Goal: Task Accomplishment & Management: Complete application form

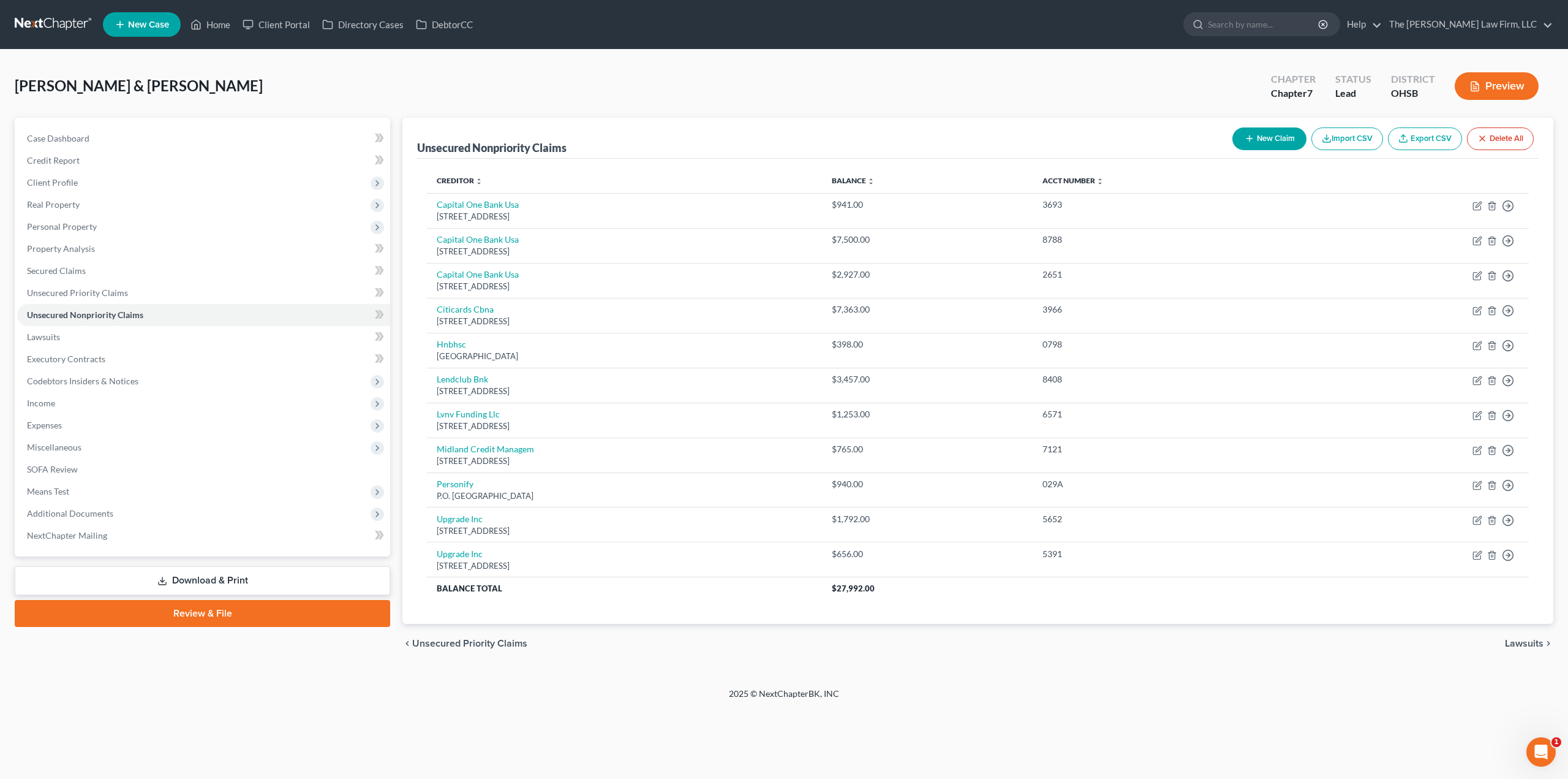
click at [67, 22] on link at bounding box center [54, 25] width 78 height 22
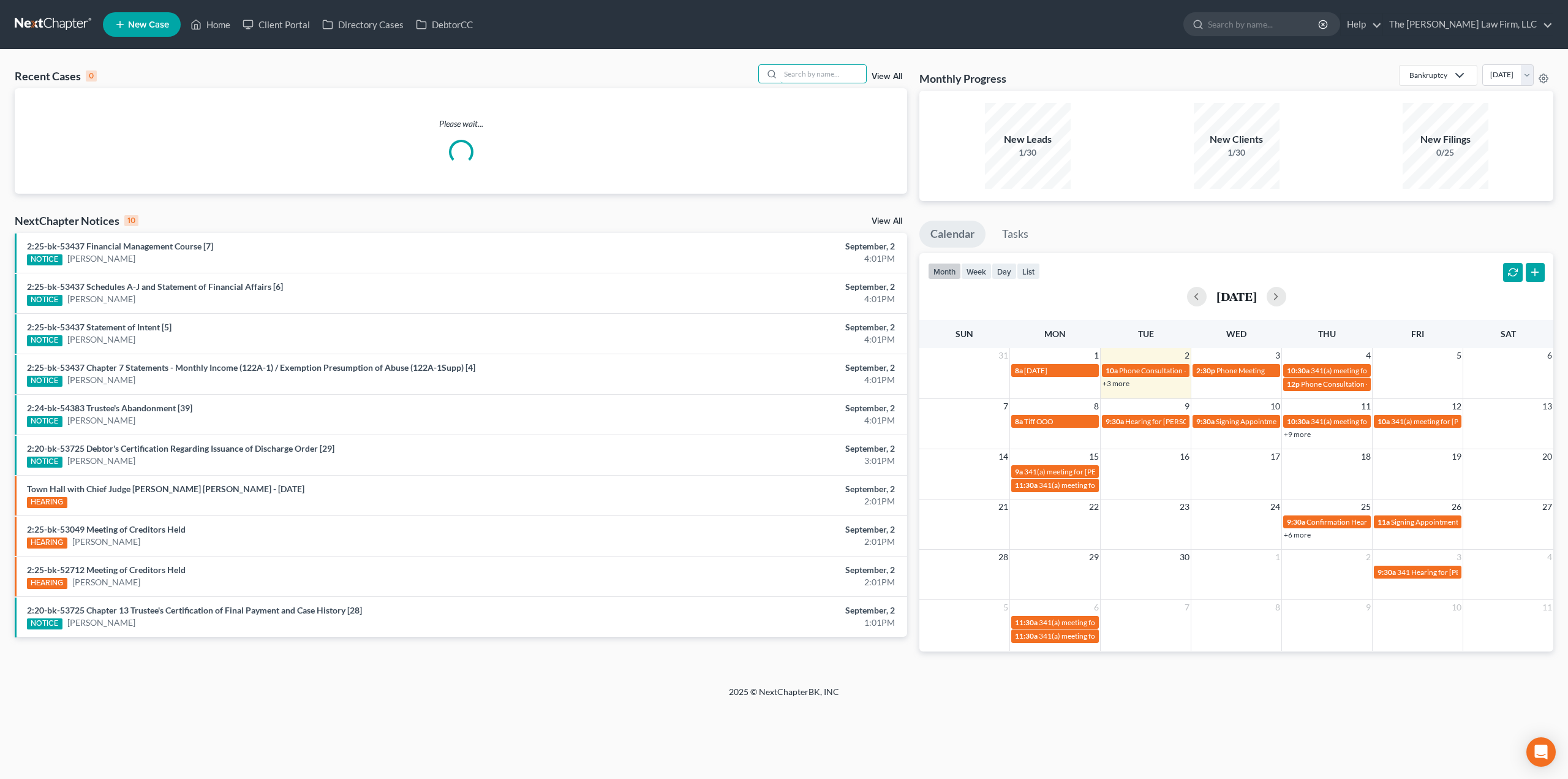
click at [789, 68] on input "search" at bounding box center [823, 74] width 86 height 18
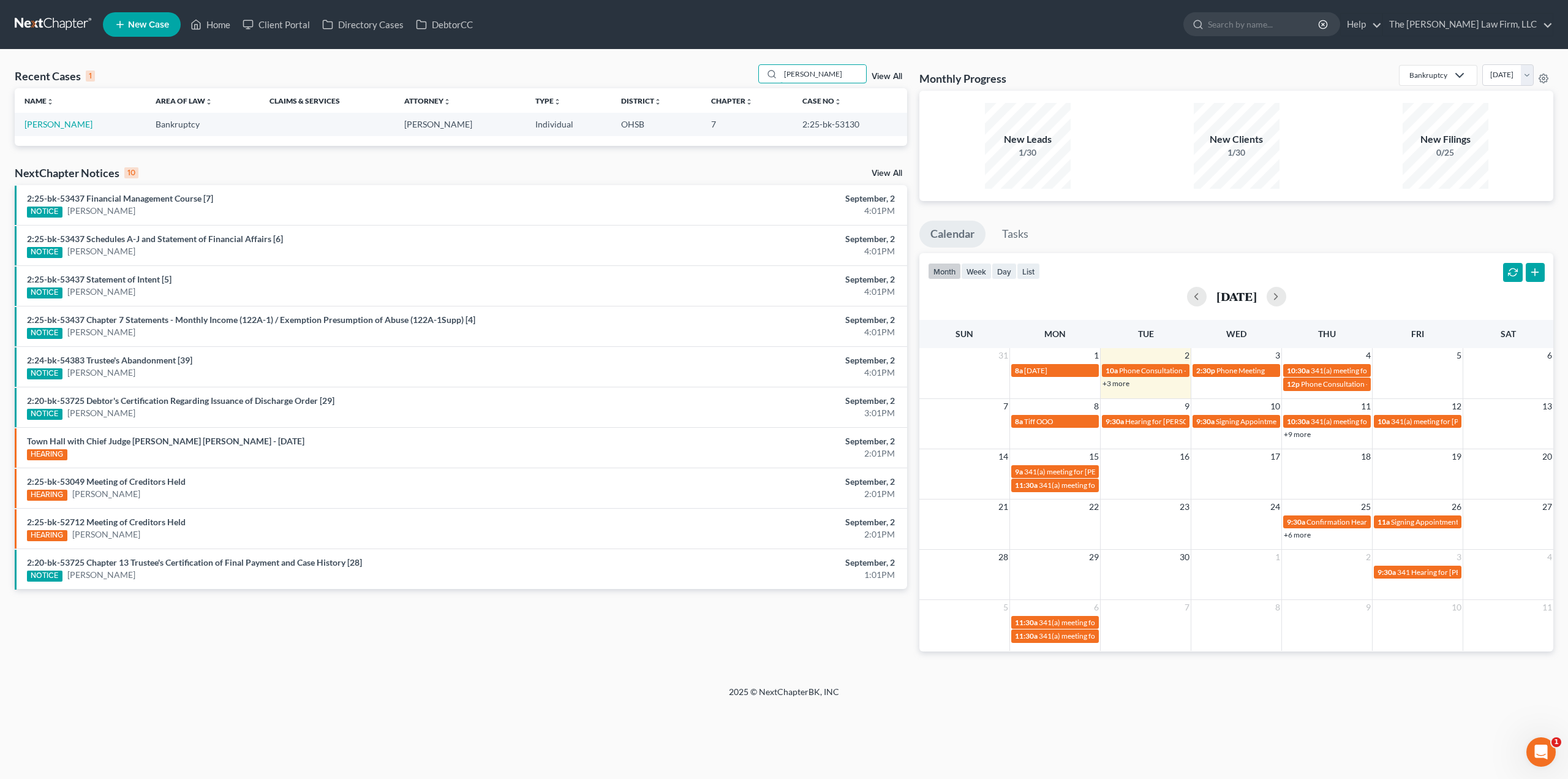
type input "bassett"
click at [54, 122] on link "Bassett, Erik" at bounding box center [58, 124] width 68 height 10
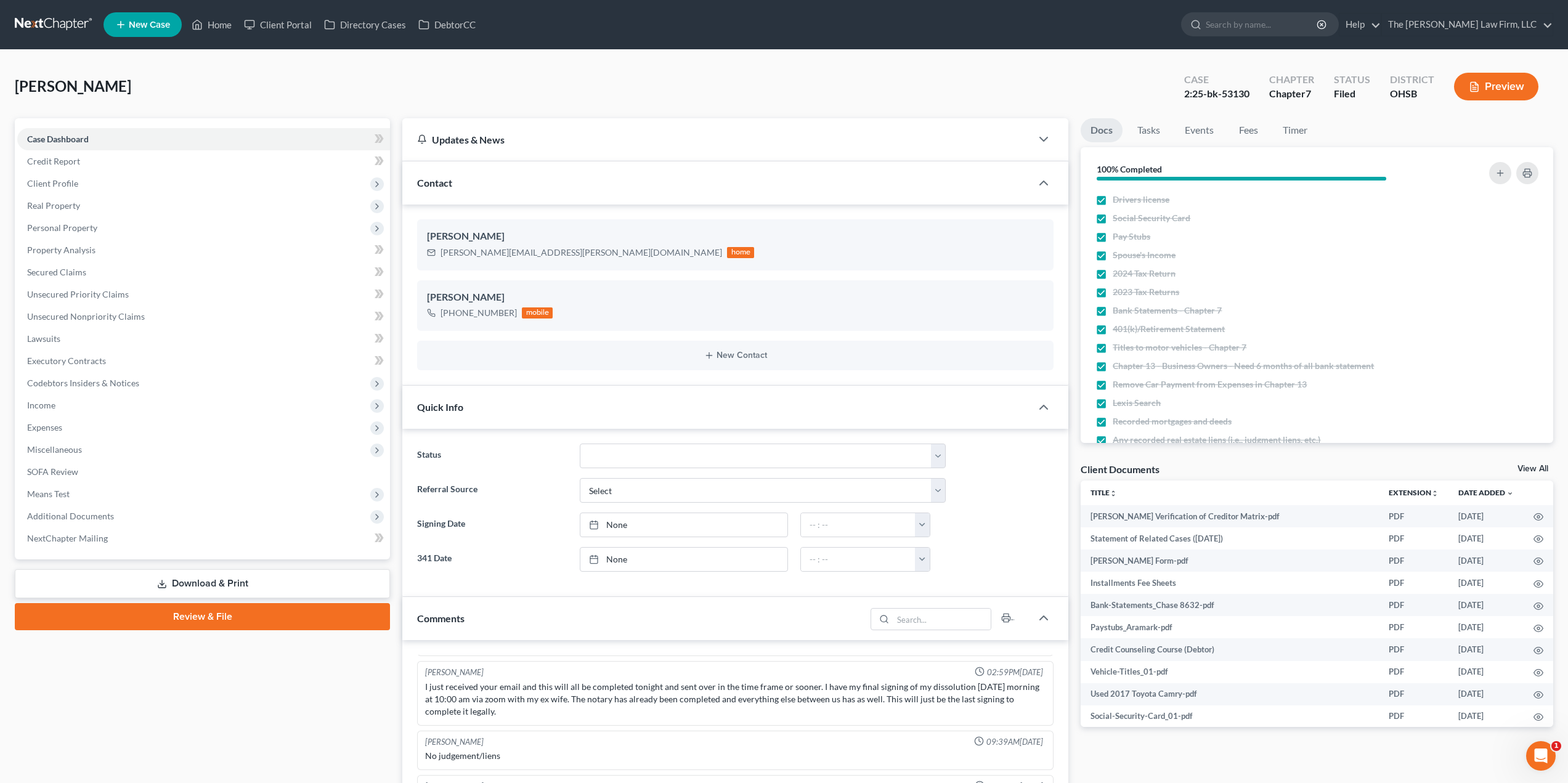
scroll to position [1135, 0]
click at [154, 521] on span "Additional Documents" at bounding box center [203, 516] width 373 height 22
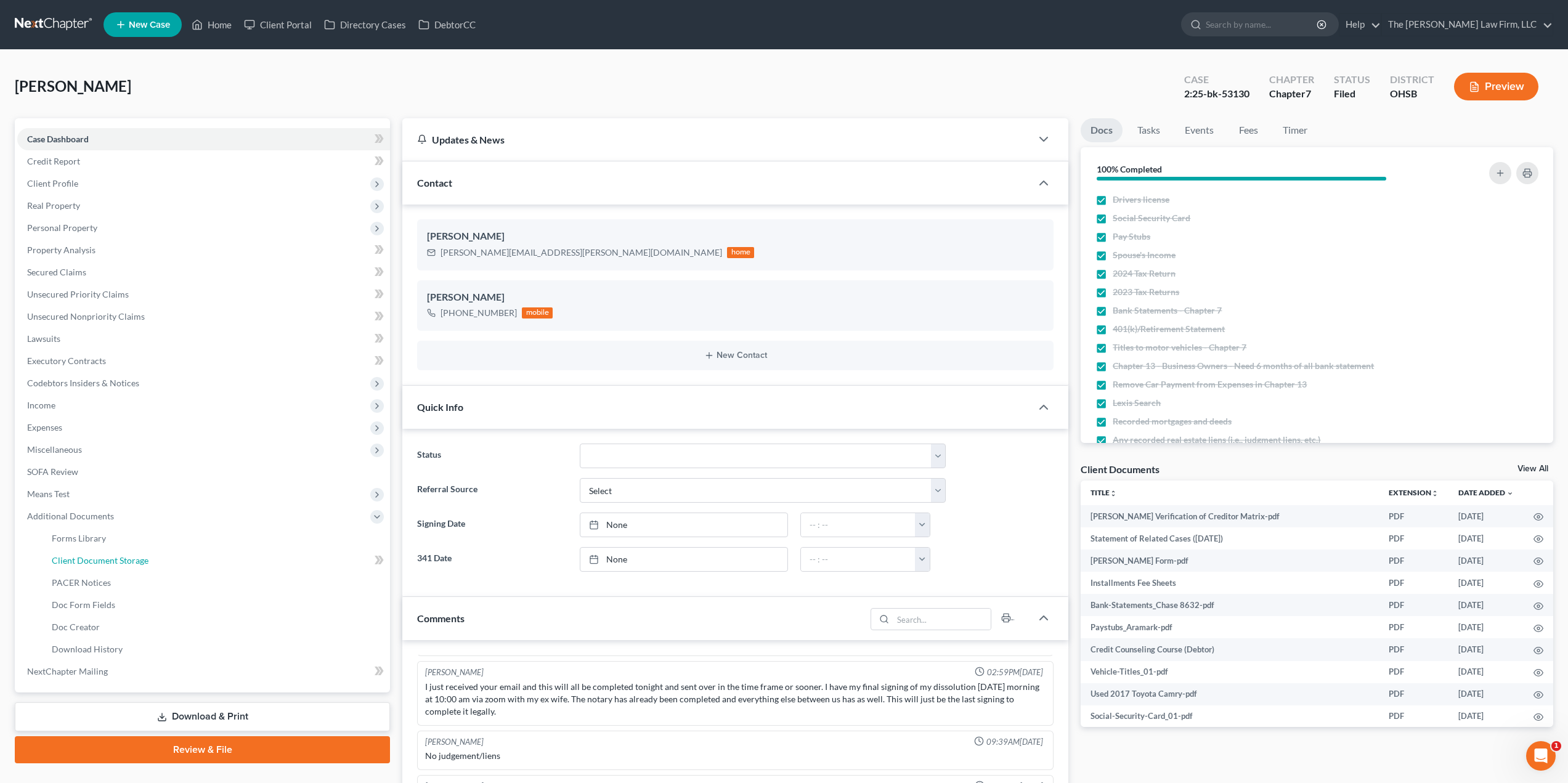
click at [115, 555] on span "Client Document Storage" at bounding box center [100, 560] width 97 height 10
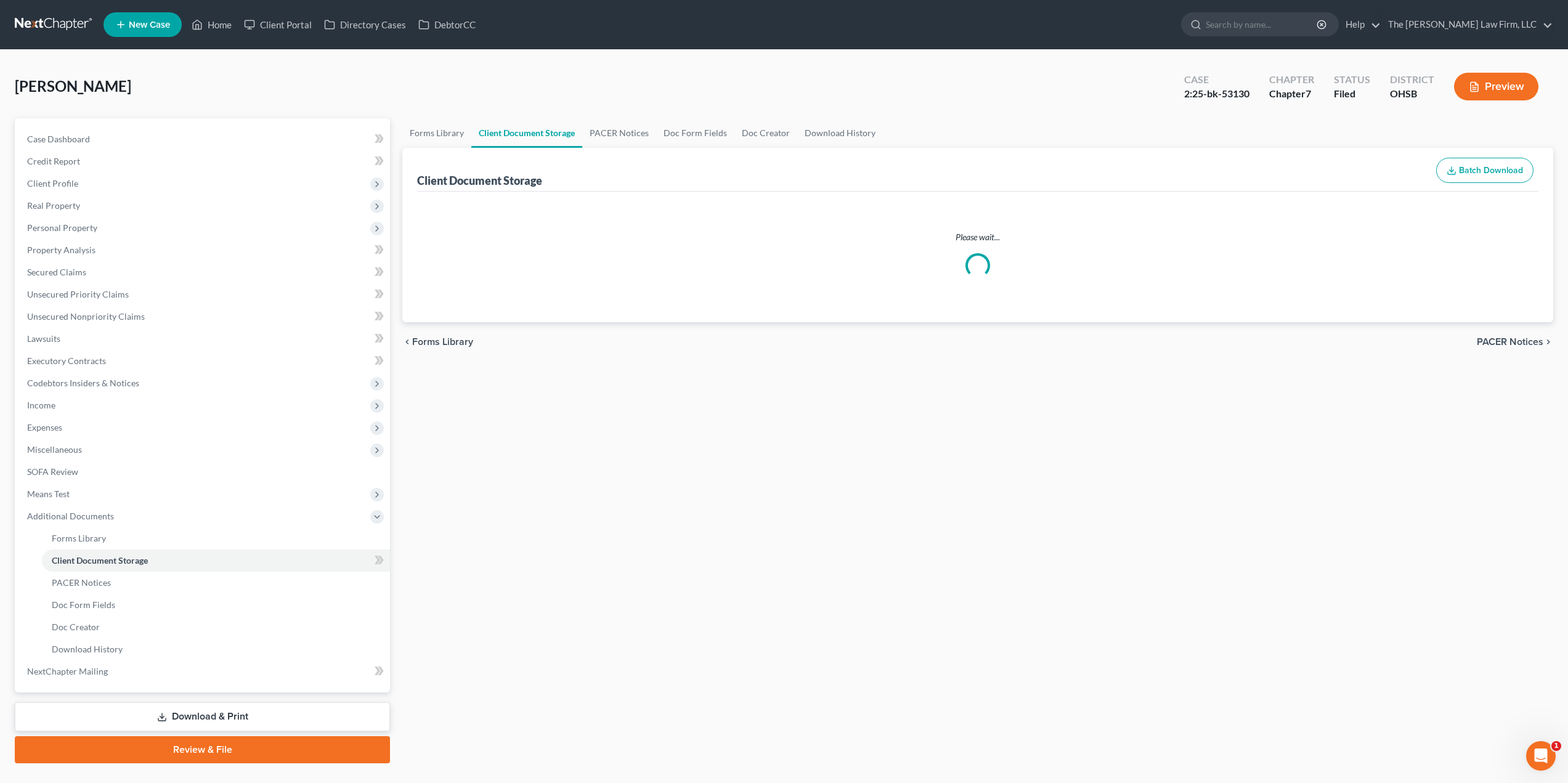
select select "7"
select select "37"
select select "52"
select select "61"
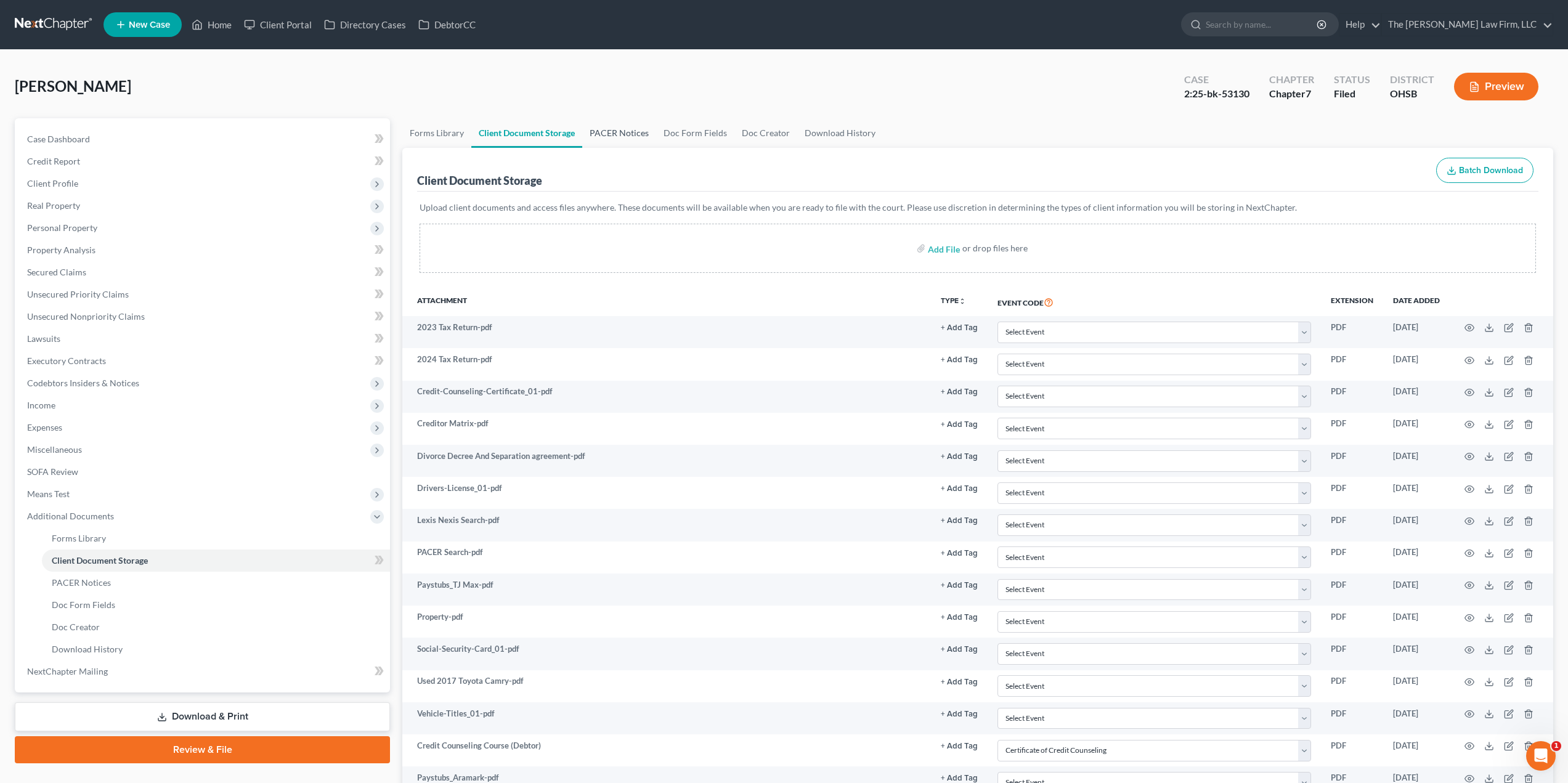
click at [609, 134] on link "PACER Notices" at bounding box center [619, 133] width 74 height 29
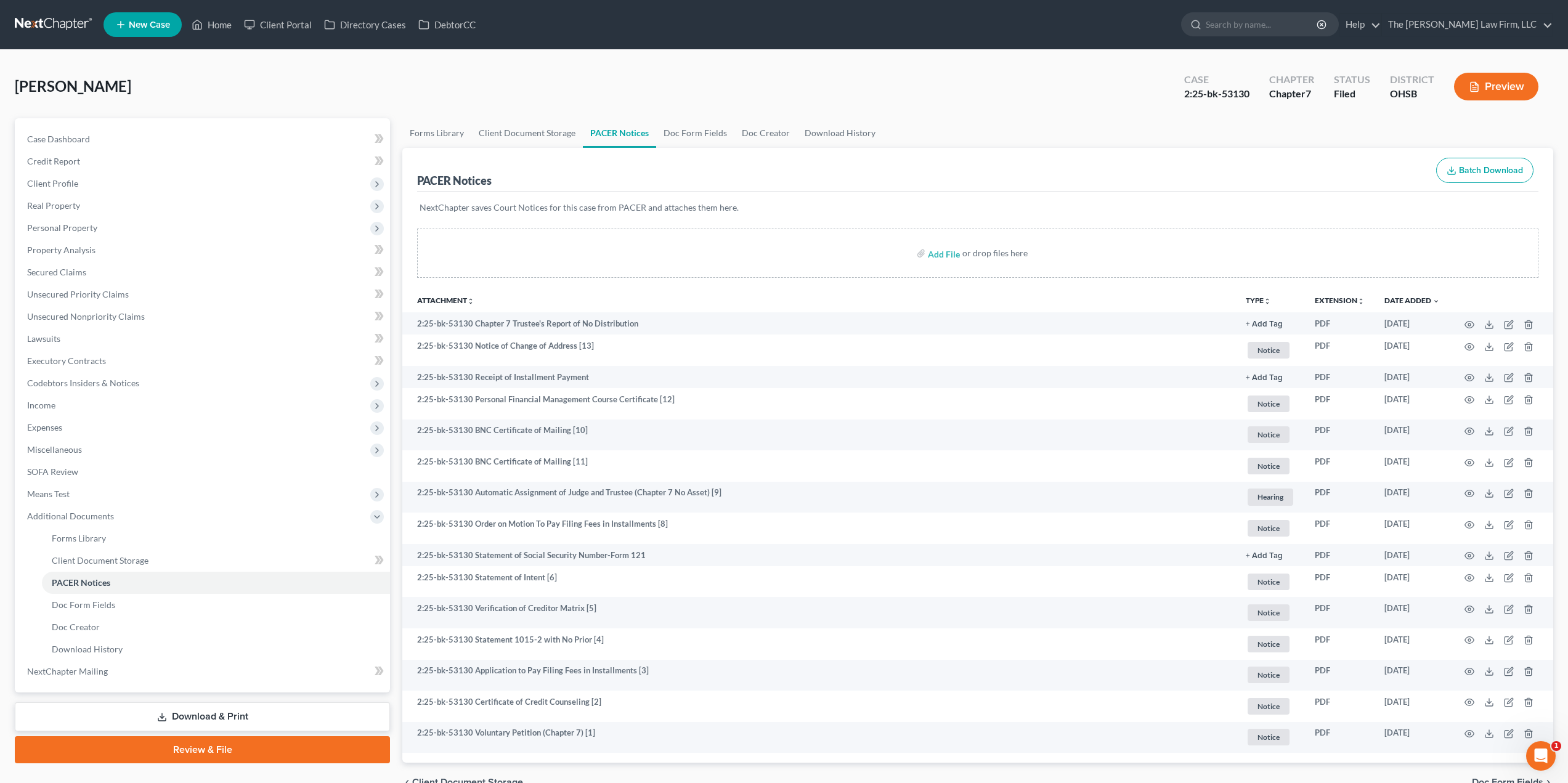
scroll to position [66, 0]
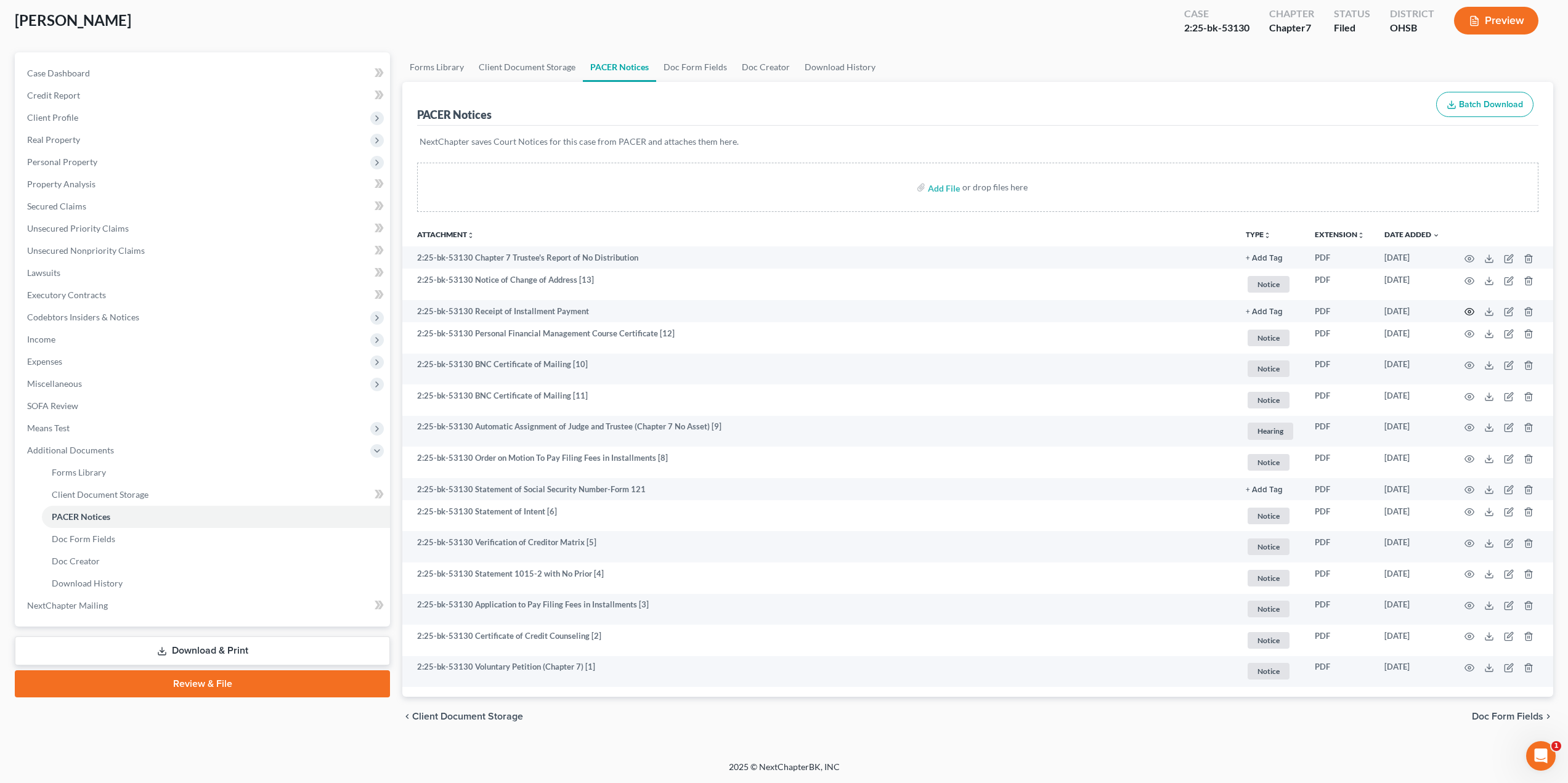
click at [1470, 310] on icon "button" at bounding box center [1469, 311] width 10 height 10
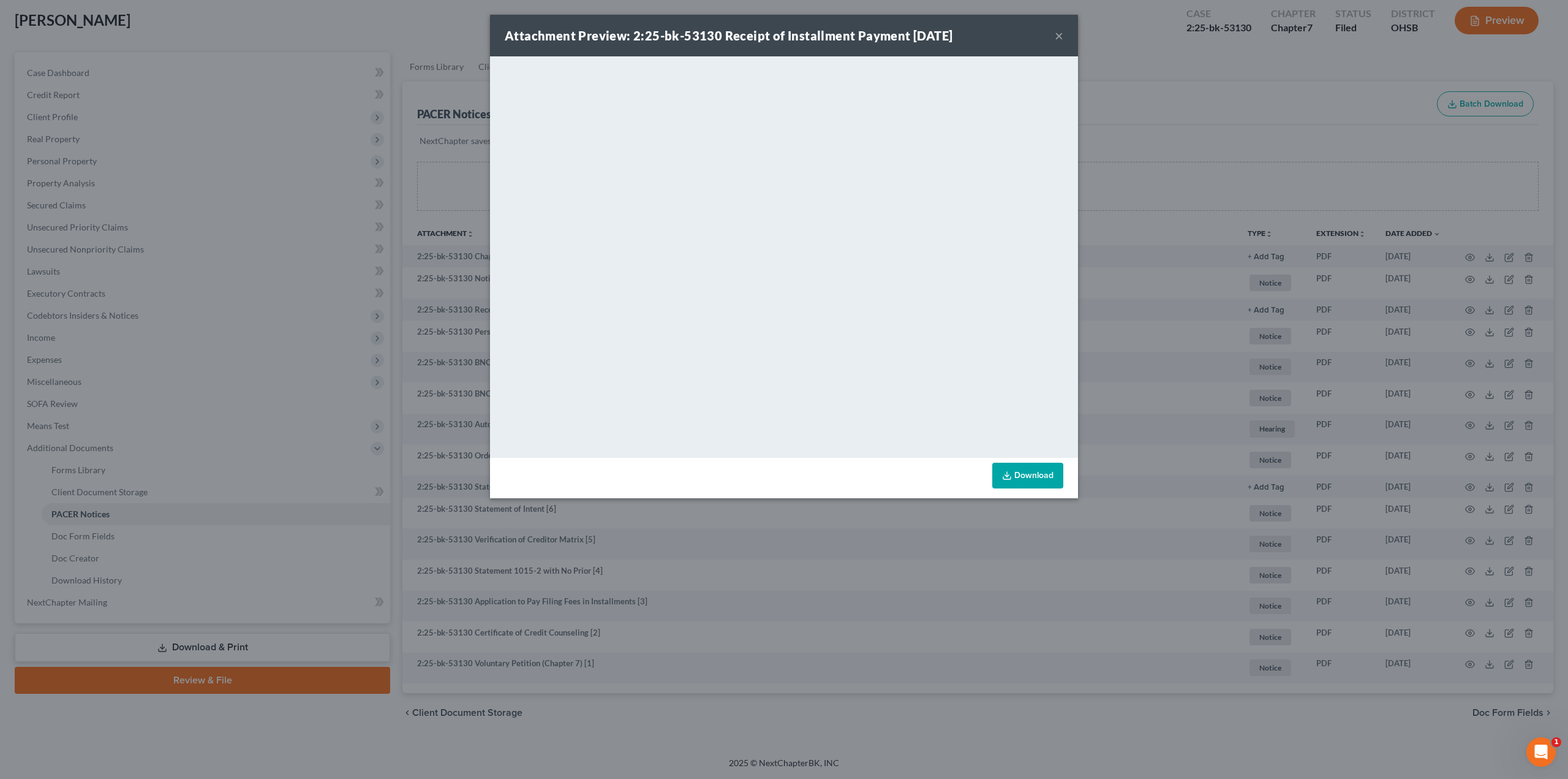
click at [1060, 33] on button "×" at bounding box center [1059, 36] width 8 height 15
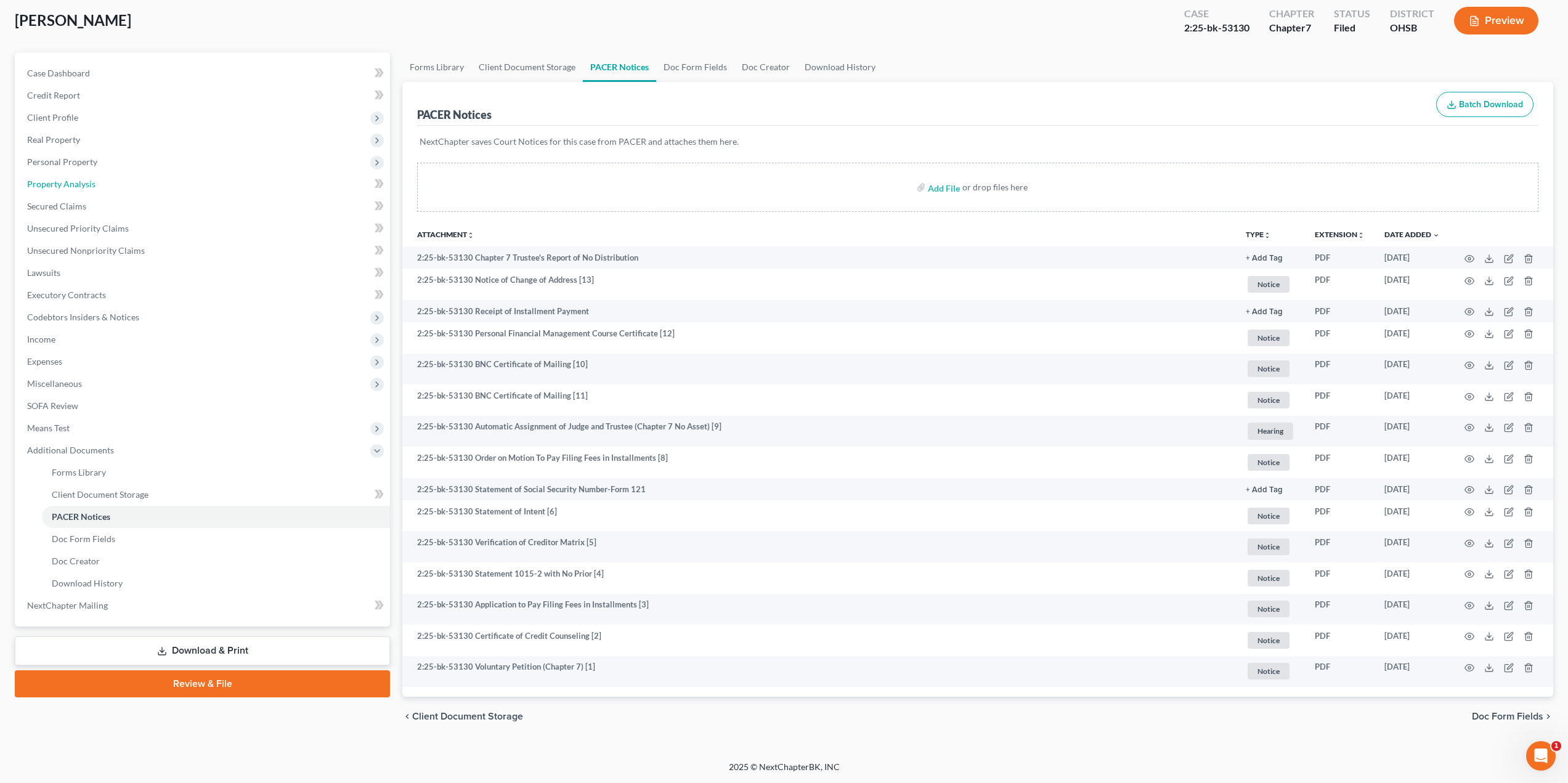
click at [101, 186] on link "Property Analysis" at bounding box center [203, 184] width 373 height 22
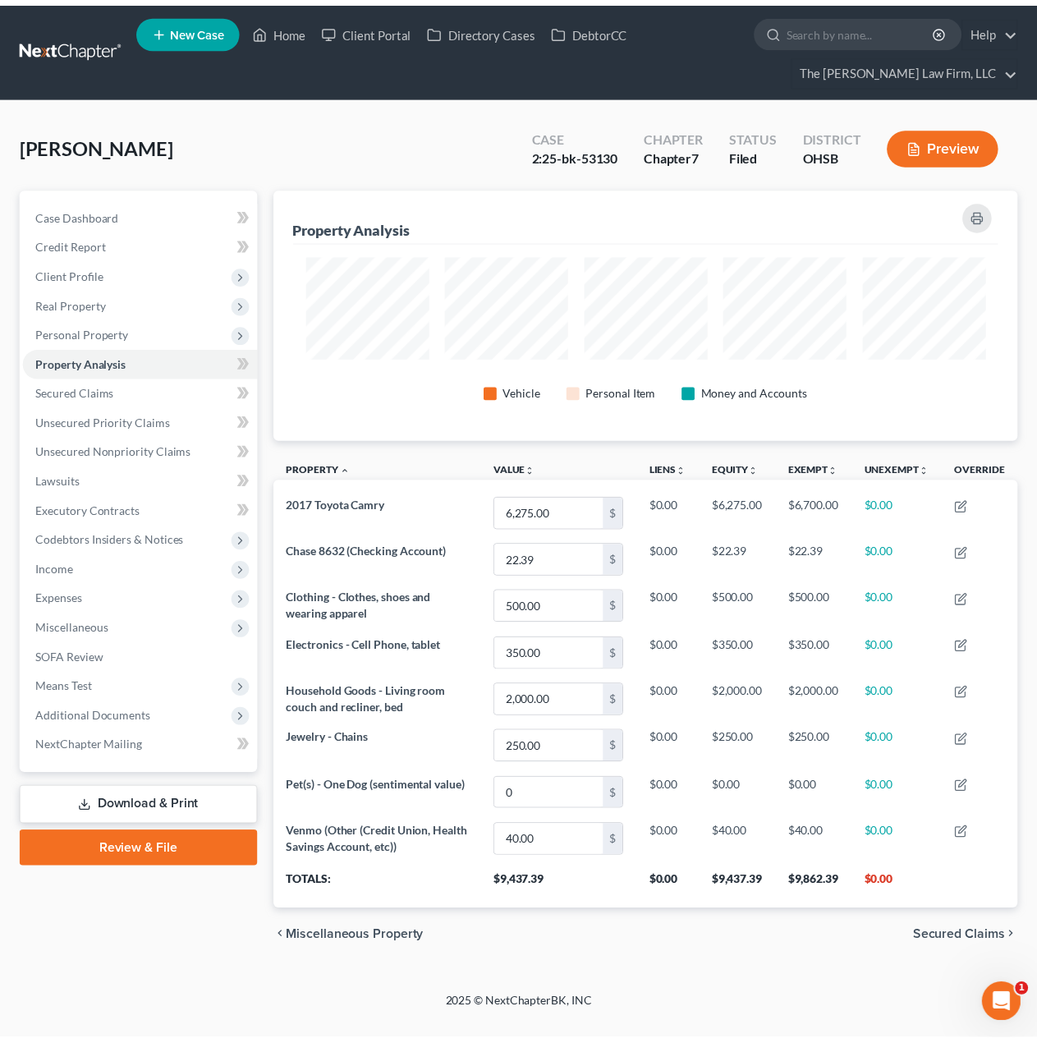
scroll to position [253, 753]
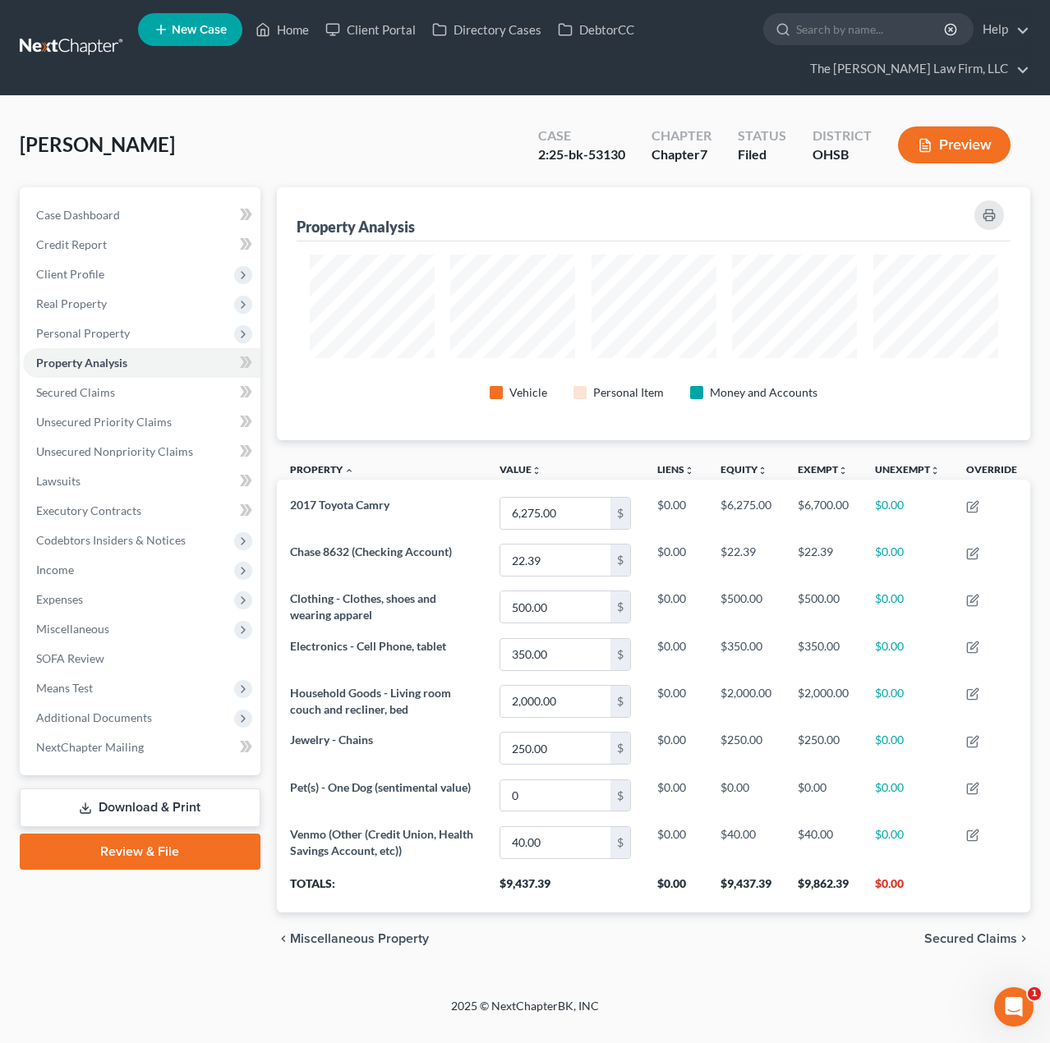
click at [120, 323] on span "Personal Property" at bounding box center [141, 334] width 237 height 30
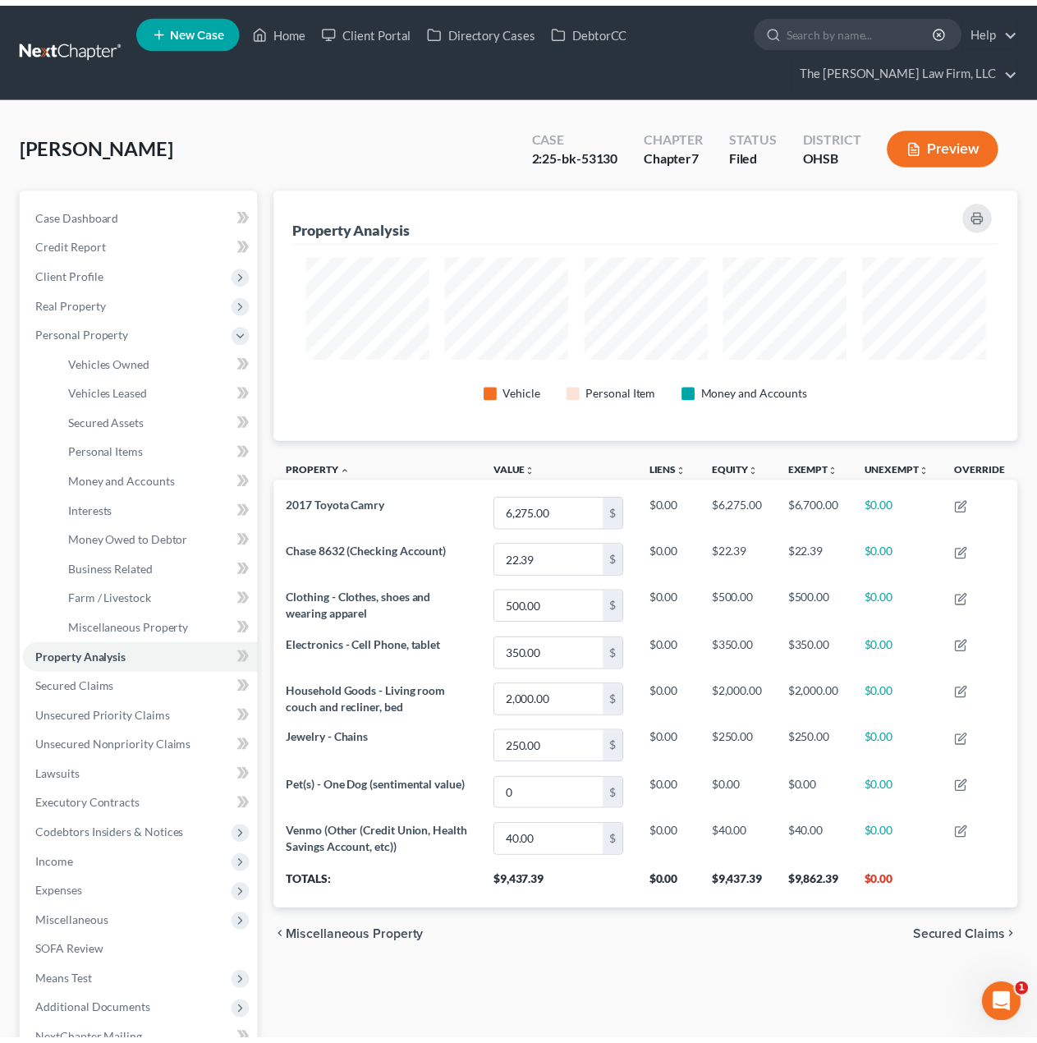
scroll to position [251, 745]
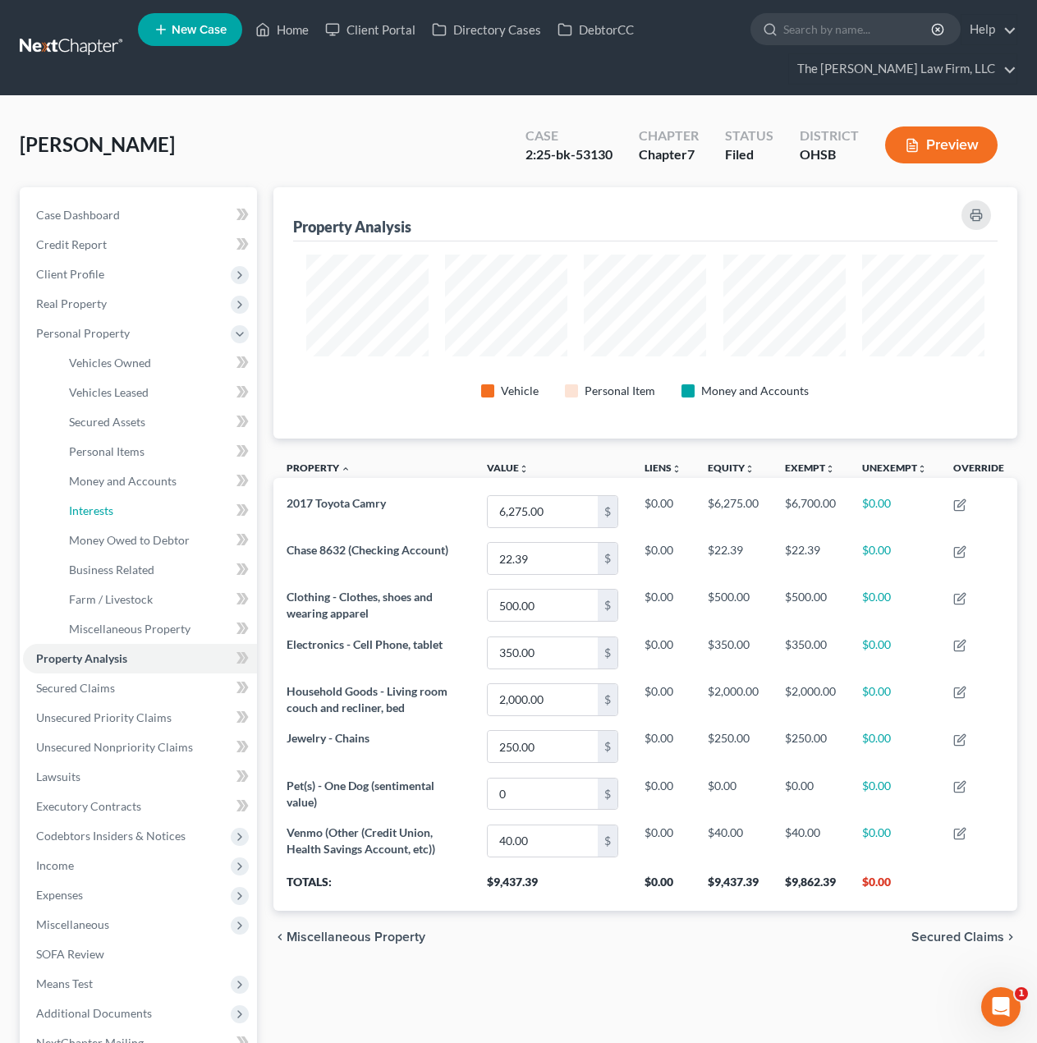
click at [114, 513] on link "Interests" at bounding box center [156, 511] width 201 height 30
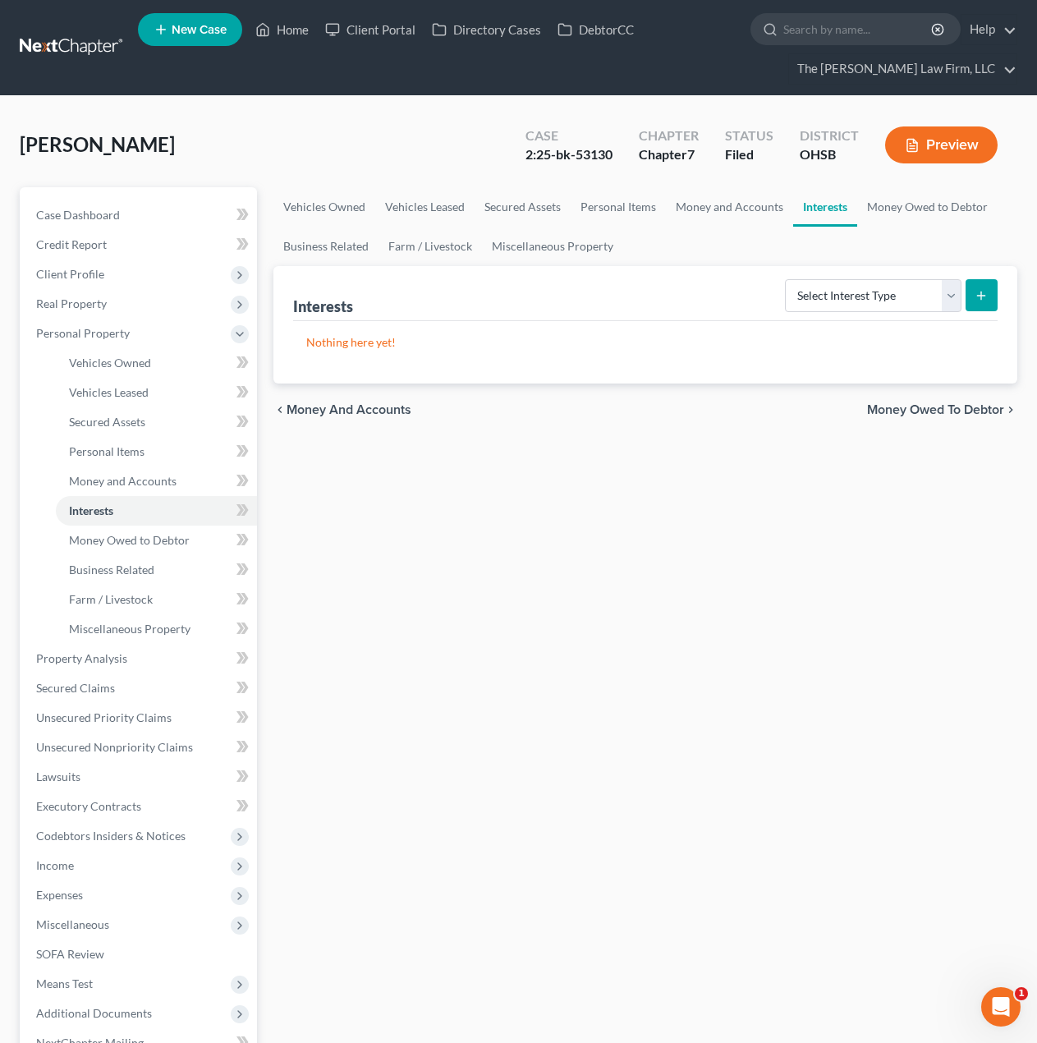
click at [603, 523] on div "Vehicles Owned Vehicles Leased Secured Assets Personal Items Money and Accounts…" at bounding box center [645, 676] width 760 height 978
click at [48, 269] on span "Client Profile" at bounding box center [70, 274] width 68 height 14
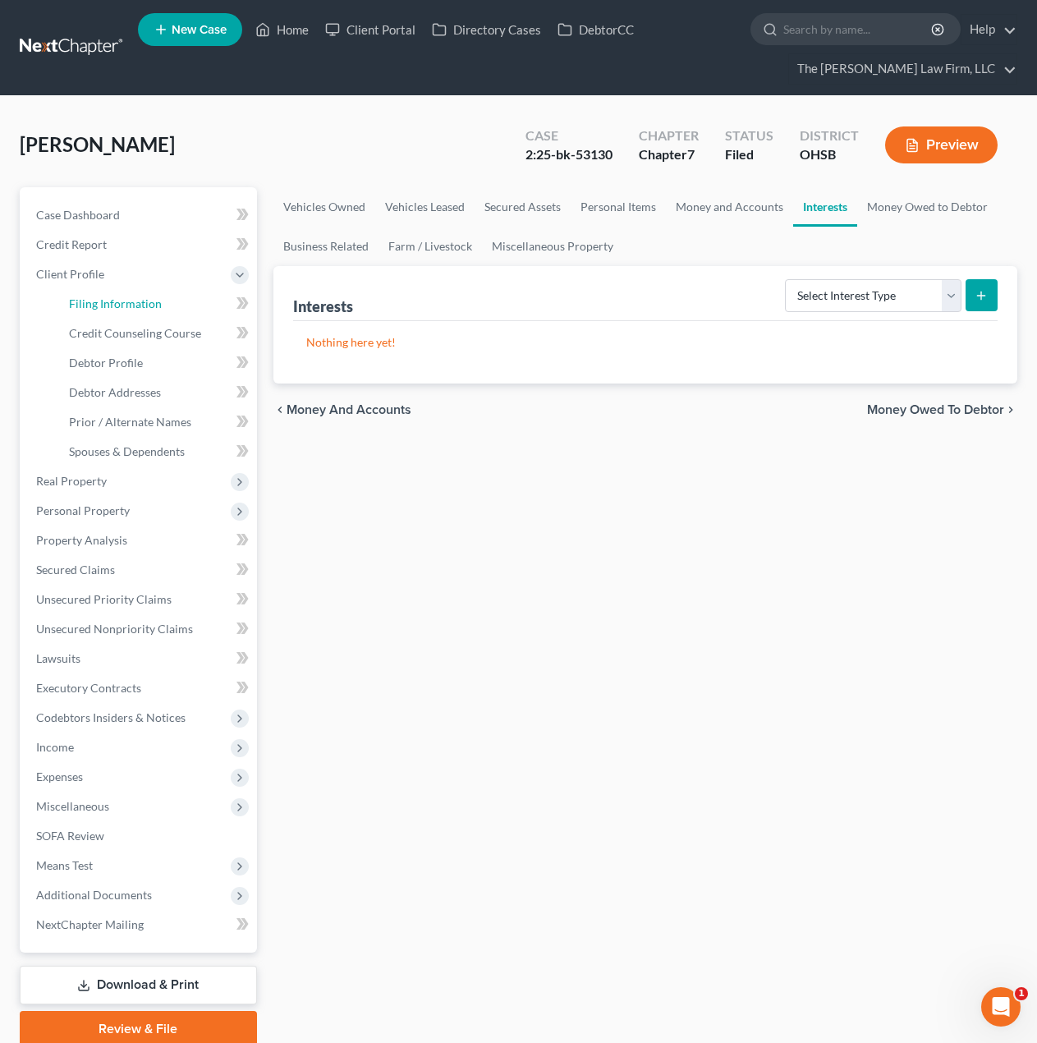
click at [91, 315] on link "Filing Information" at bounding box center [156, 304] width 201 height 30
select select "1"
select select "0"
select select "36"
